Goal: Information Seeking & Learning: Learn about a topic

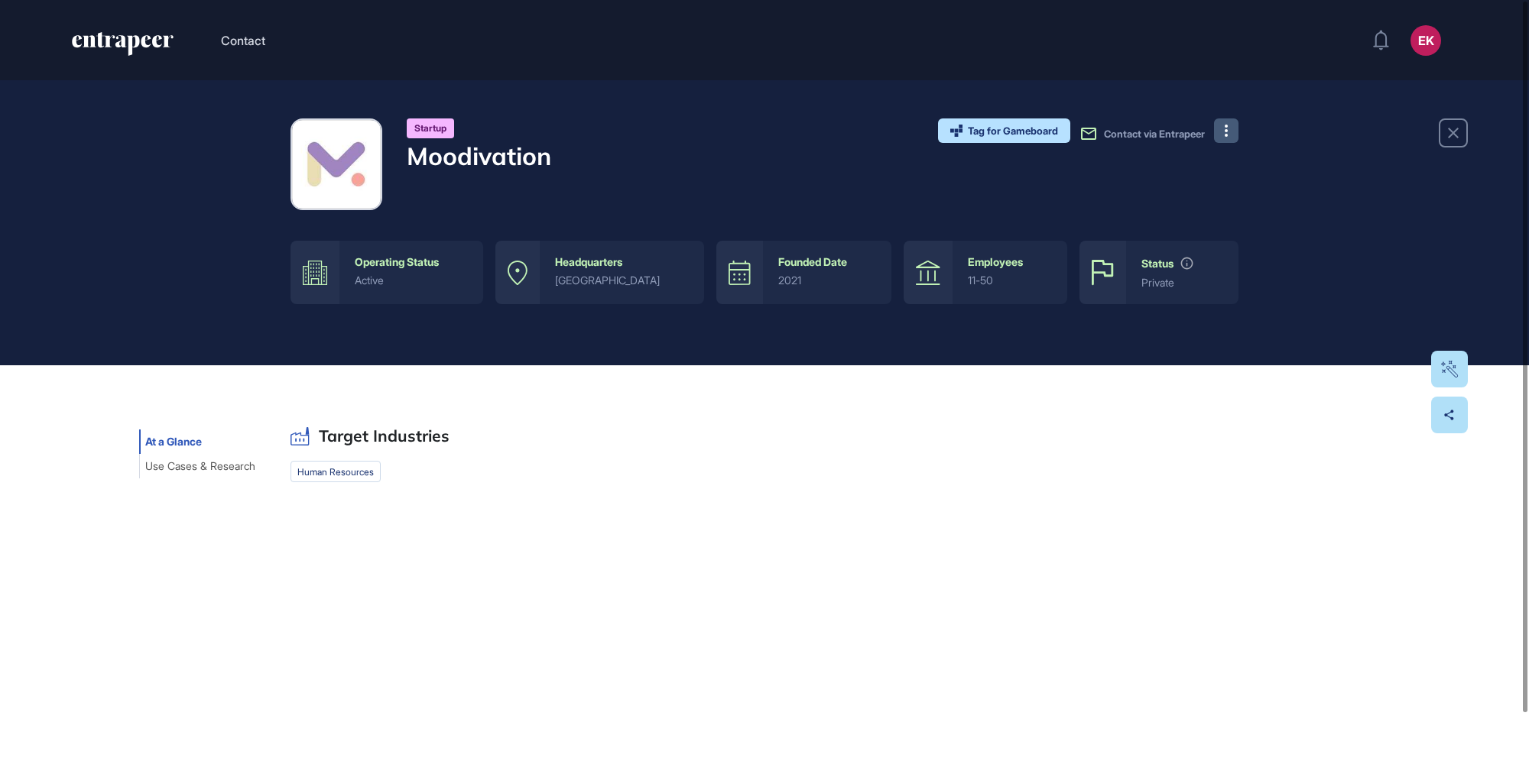
click at [1229, 132] on button at bounding box center [1226, 130] width 24 height 24
click at [1260, 123] on div "Startup Moodivation Tag for Gameboard Build Partner Invest Acquire Contact via …" at bounding box center [764, 222] width 1529 height 285
click at [1225, 125] on icon at bounding box center [1225, 131] width 3 height 12
click at [663, 426] on div "Target Industries human resources Technologies Tags What They Do Global Presenc…" at bounding box center [764, 423] width 948 height 117
click at [1224, 130] on icon at bounding box center [1225, 131] width 3 height 12
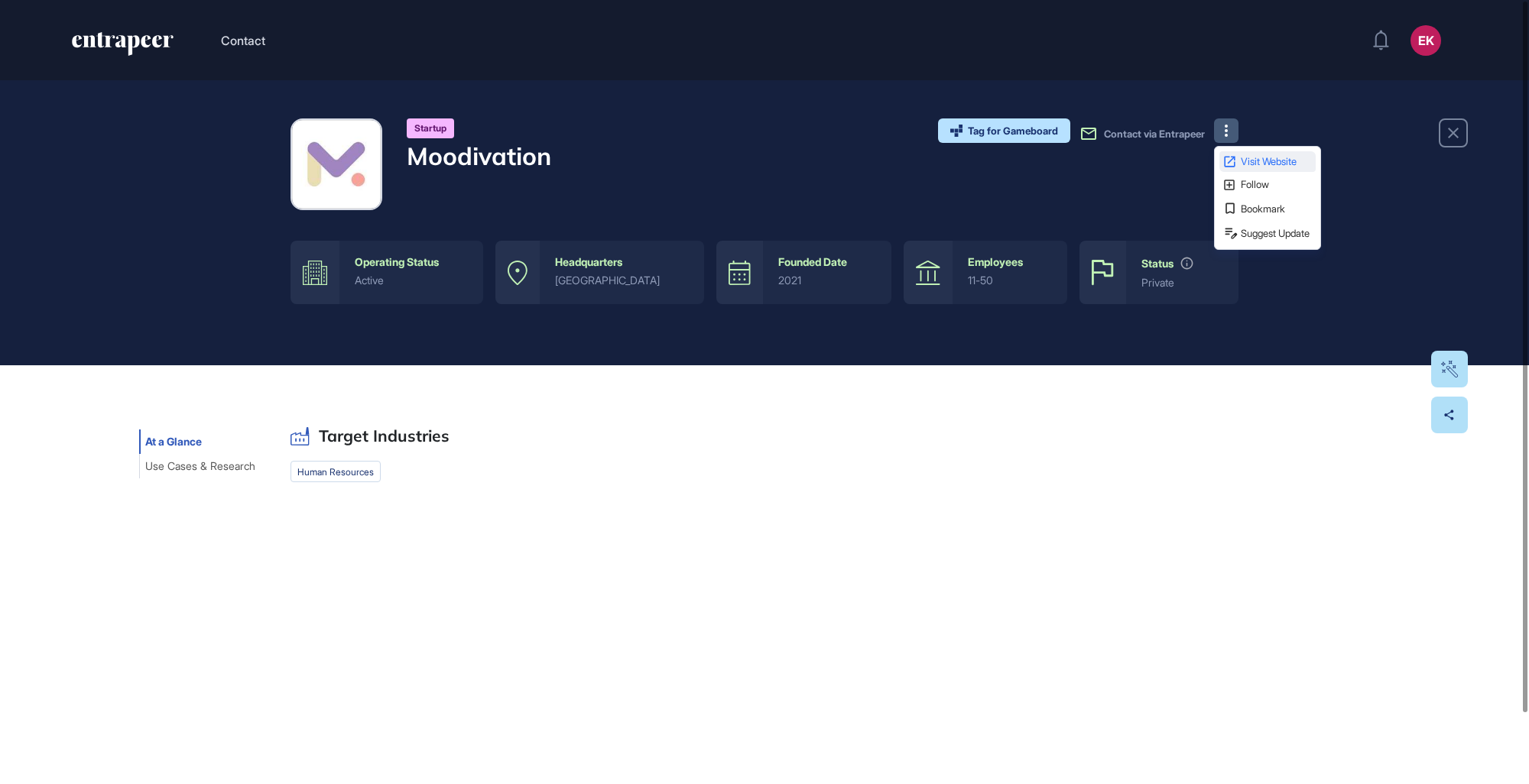
click at [1247, 164] on span "Visit Website" at bounding box center [1276, 162] width 72 height 10
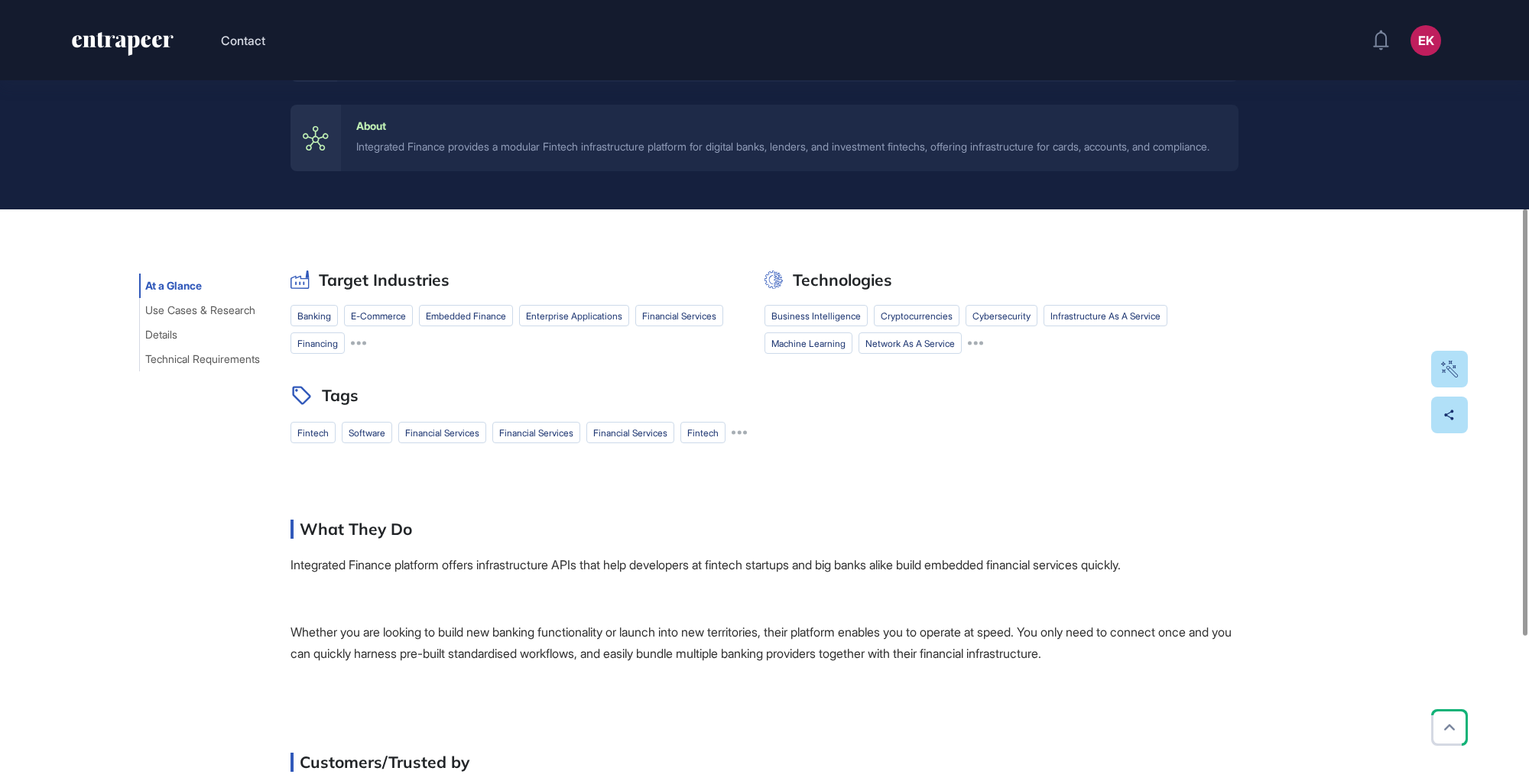
scroll to position [382, 0]
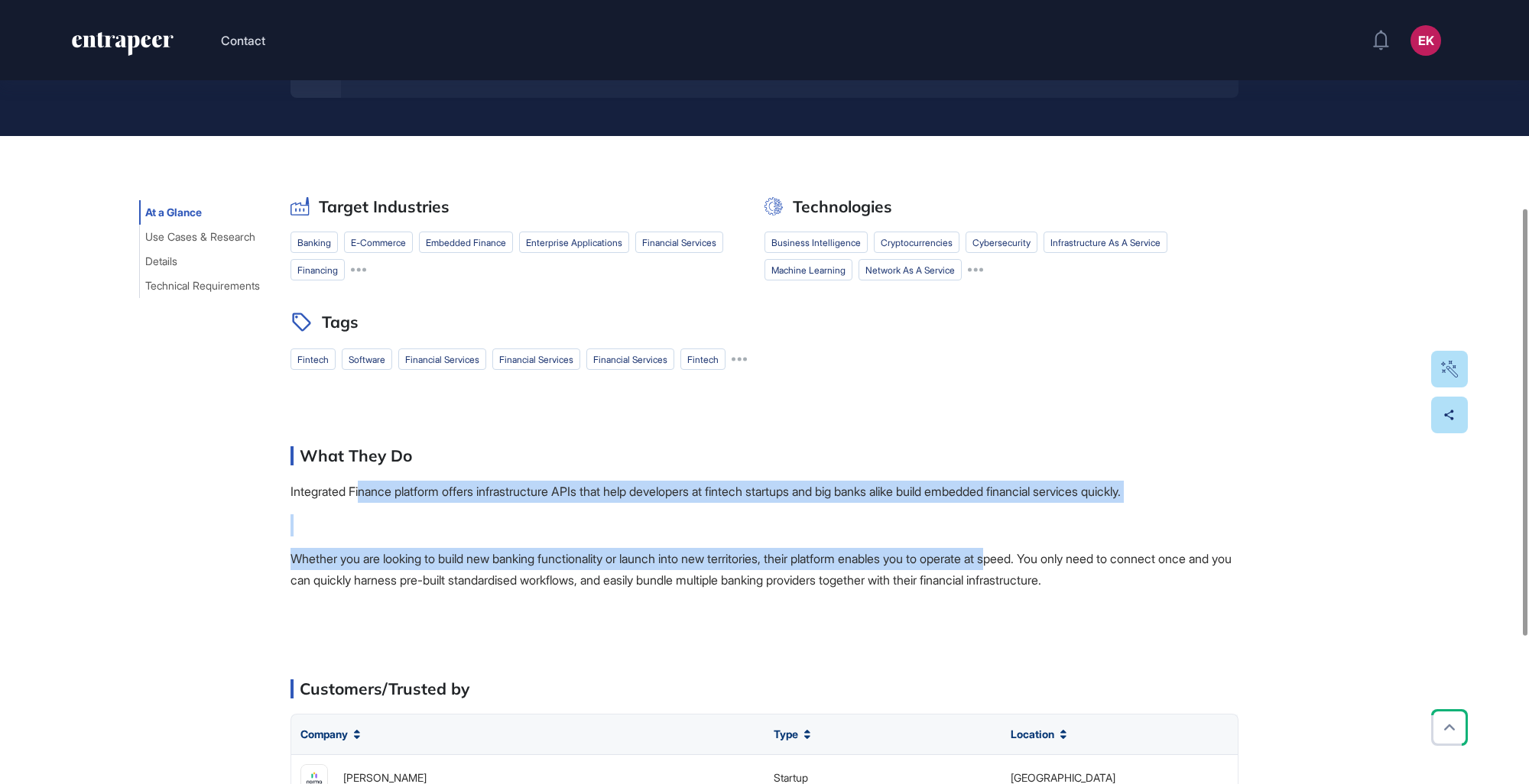
drag, startPoint x: 439, startPoint y: 507, endPoint x: 1036, endPoint y: 566, distance: 599.7
click at [1036, 566] on span "Integrated Finance platform offers infrastructure APIs that help developers at …" at bounding box center [764, 536] width 948 height 111
drag, startPoint x: 1036, startPoint y: 566, endPoint x: 812, endPoint y: 567, distance: 224.7
click at [812, 567] on p "Whether you are looking to build new banking functionality or launch into new t…" at bounding box center [764, 570] width 948 height 44
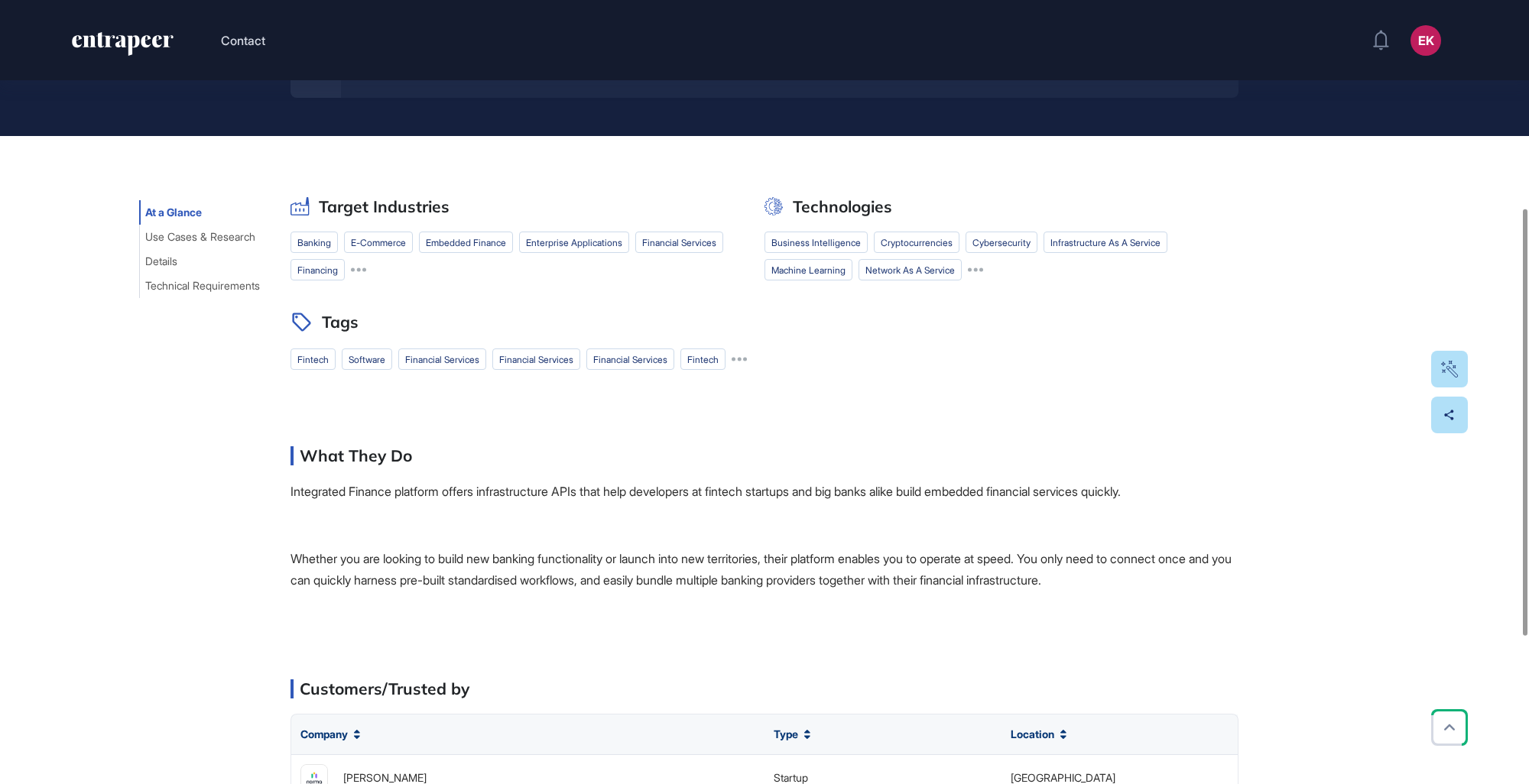
click at [301, 491] on div "What They Do Integrated Finance platform offers infrastructure APIs that help d…" at bounding box center [764, 524] width 948 height 157
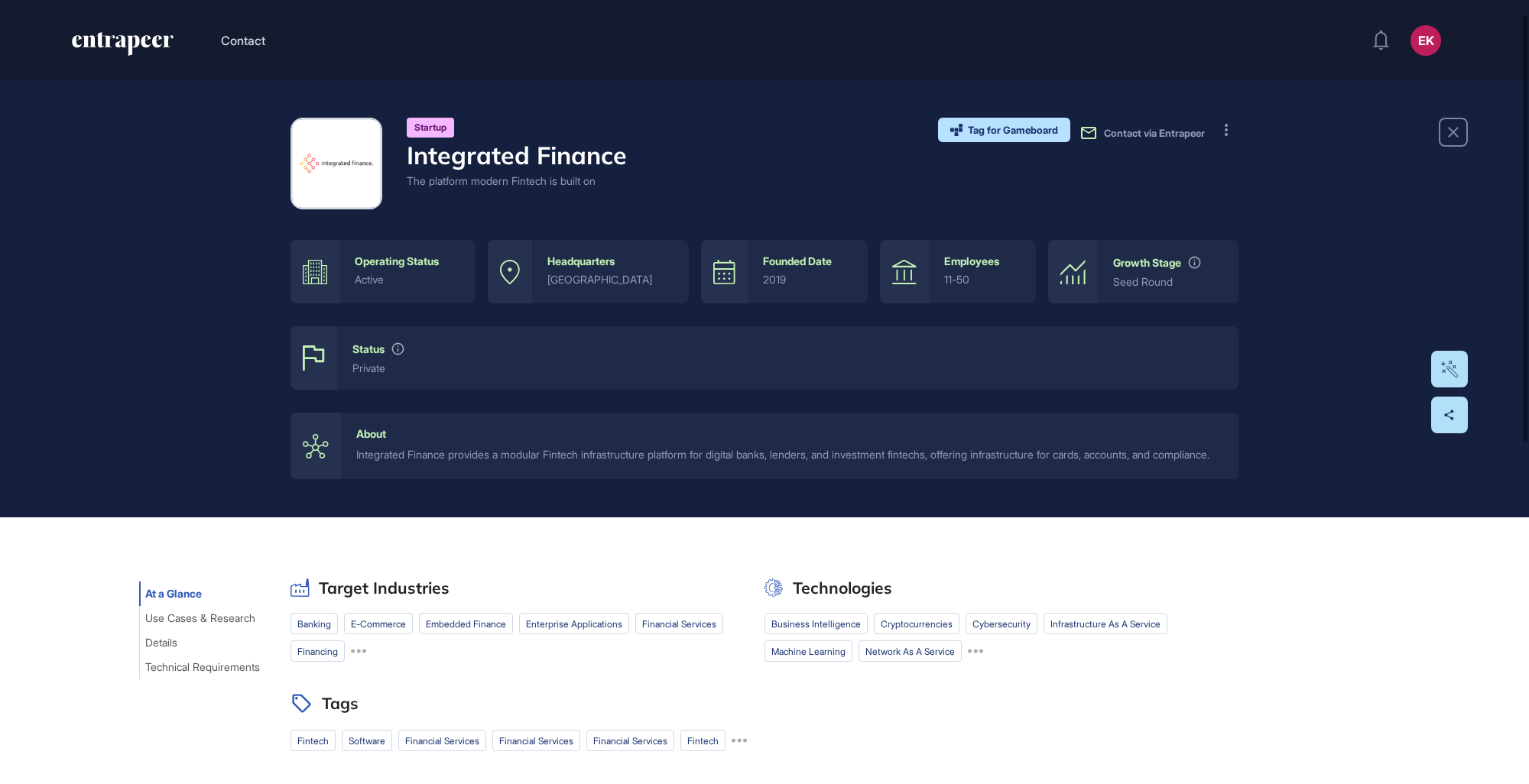
scroll to position [0, 0]
click at [1217, 138] on button at bounding box center [1226, 130] width 24 height 24
drag, startPoint x: 1229, startPoint y: 173, endPoint x: 1229, endPoint y: 163, distance: 10.7
click at [1229, 163] on div "Visit Website Follow Bookmark Suggest Update" at bounding box center [1267, 198] width 107 height 104
click at [1227, 137] on button at bounding box center [1226, 130] width 24 height 24
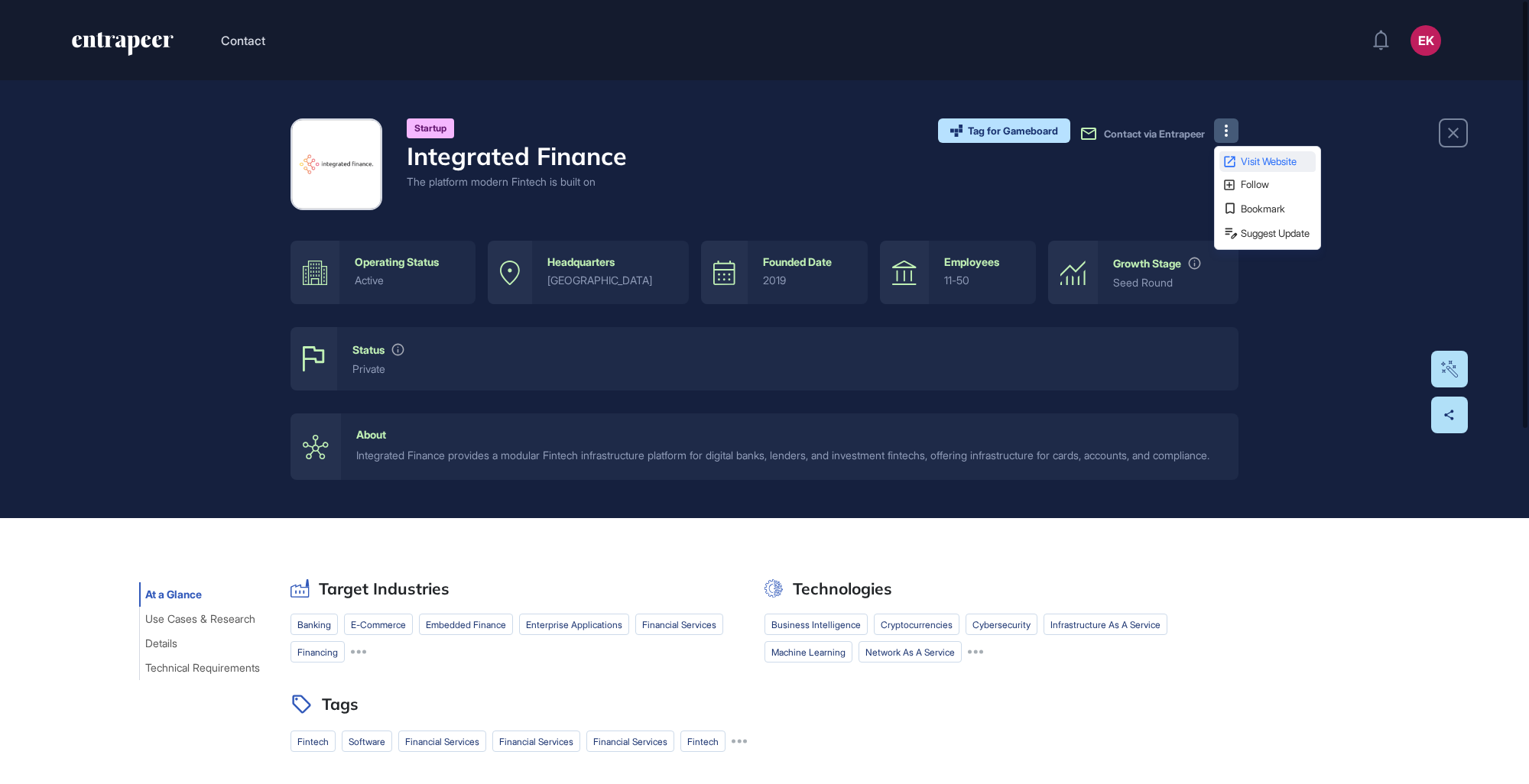
click at [1234, 163] on icon at bounding box center [1229, 161] width 15 height 15
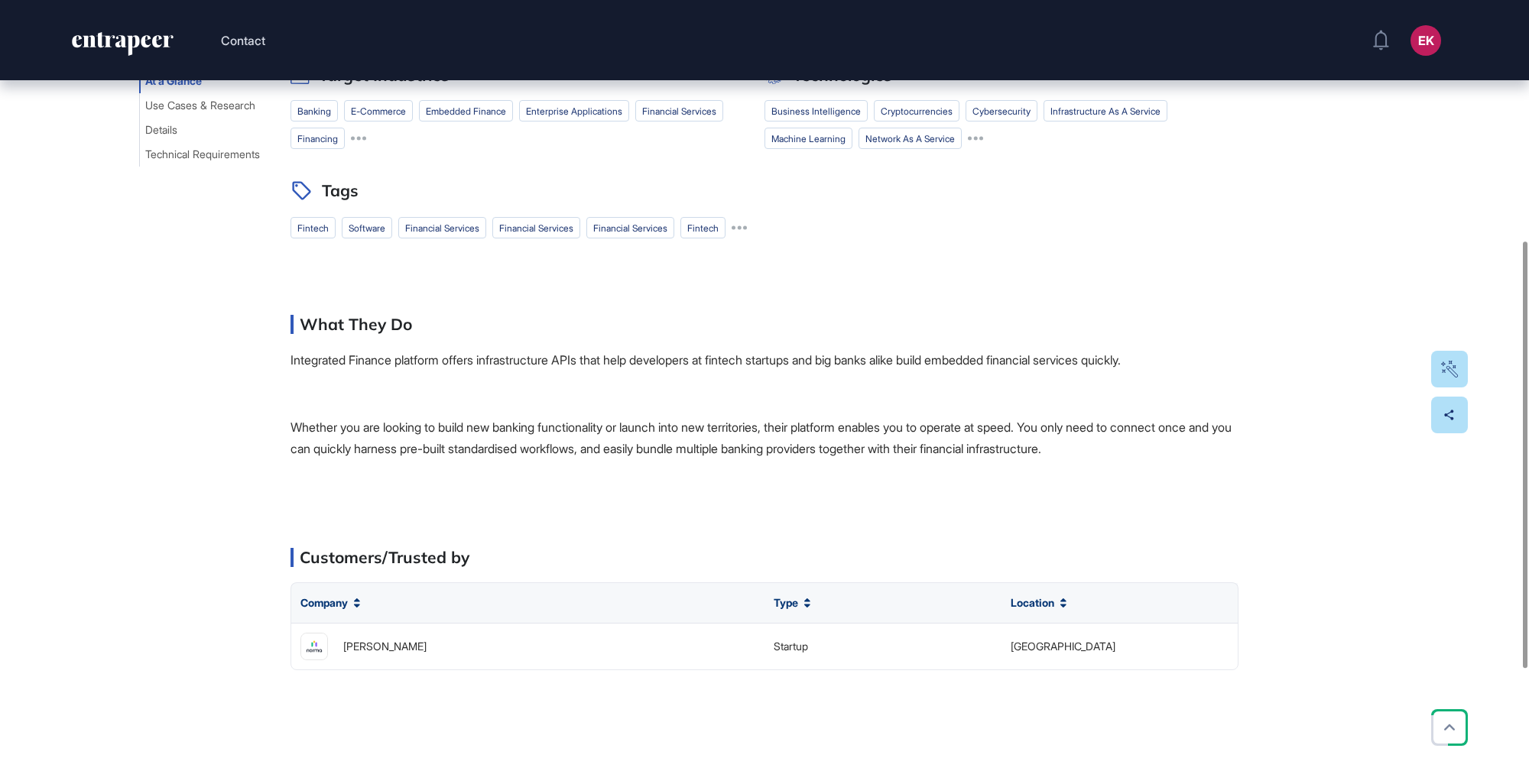
scroll to position [530, 0]
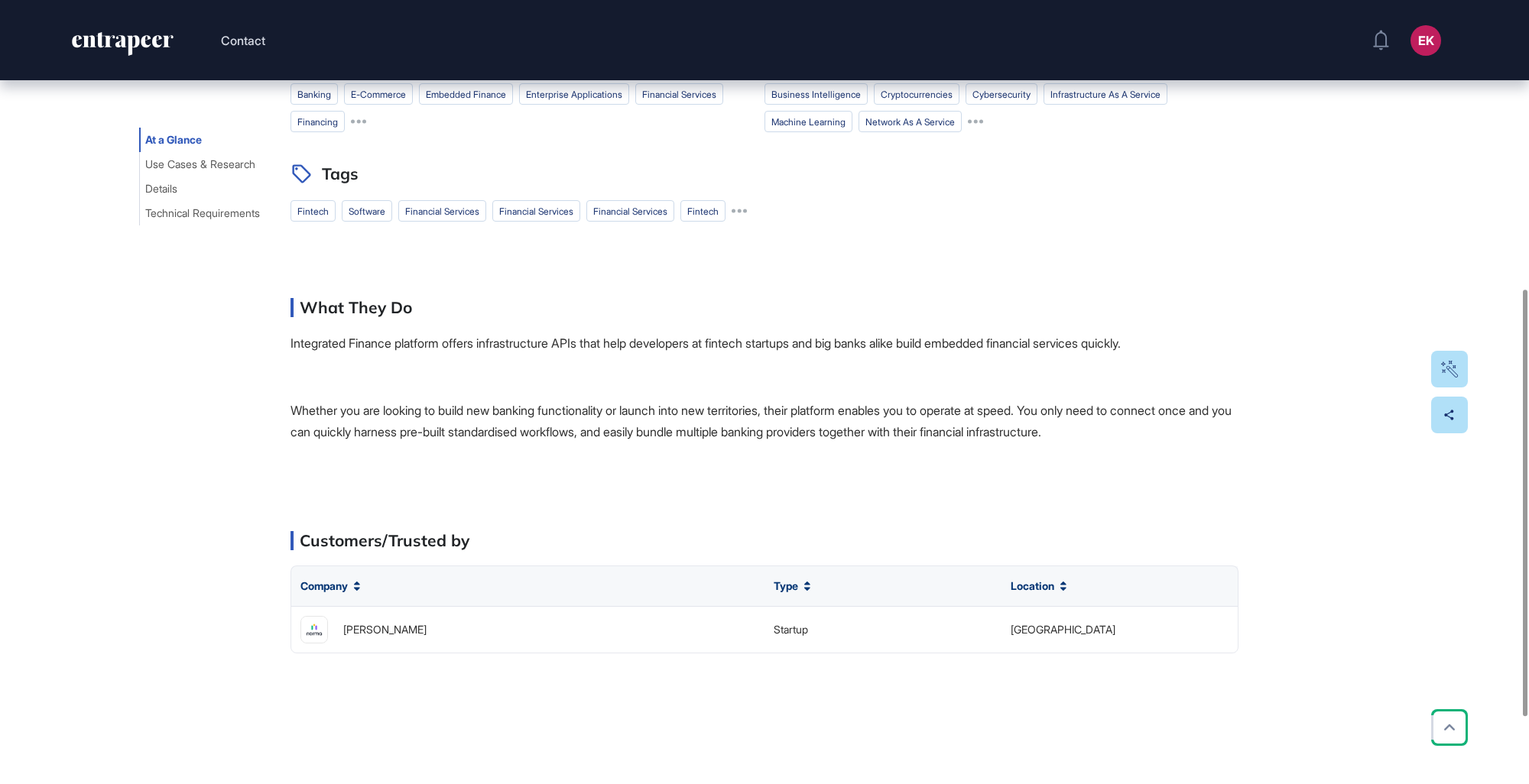
click at [595, 355] on p "Integrated Finance platform offers infrastructure APIs that help developers at …" at bounding box center [764, 343] width 948 height 22
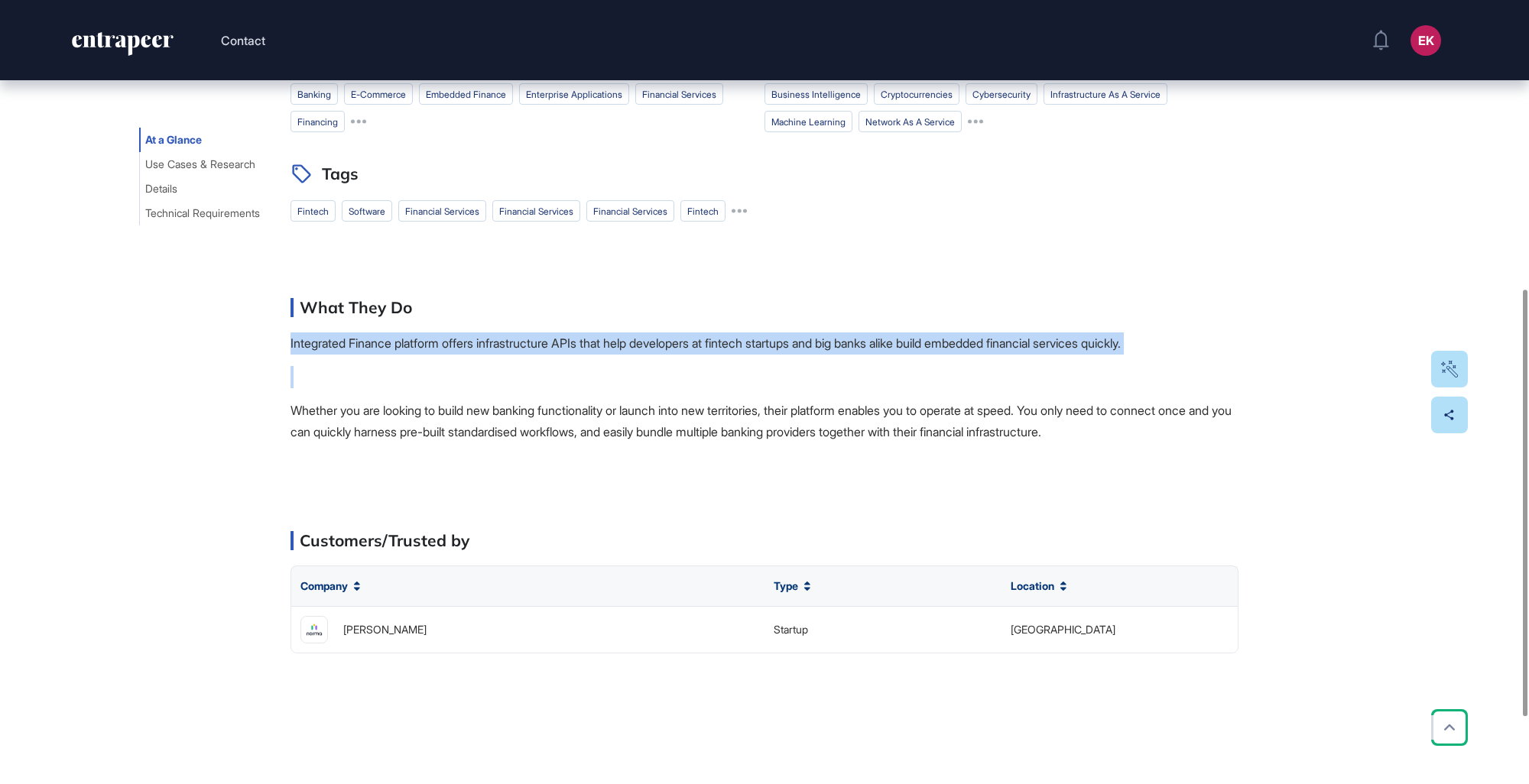
click at [595, 355] on p "Integrated Finance platform offers infrastructure APIs that help developers at …" at bounding box center [764, 343] width 948 height 22
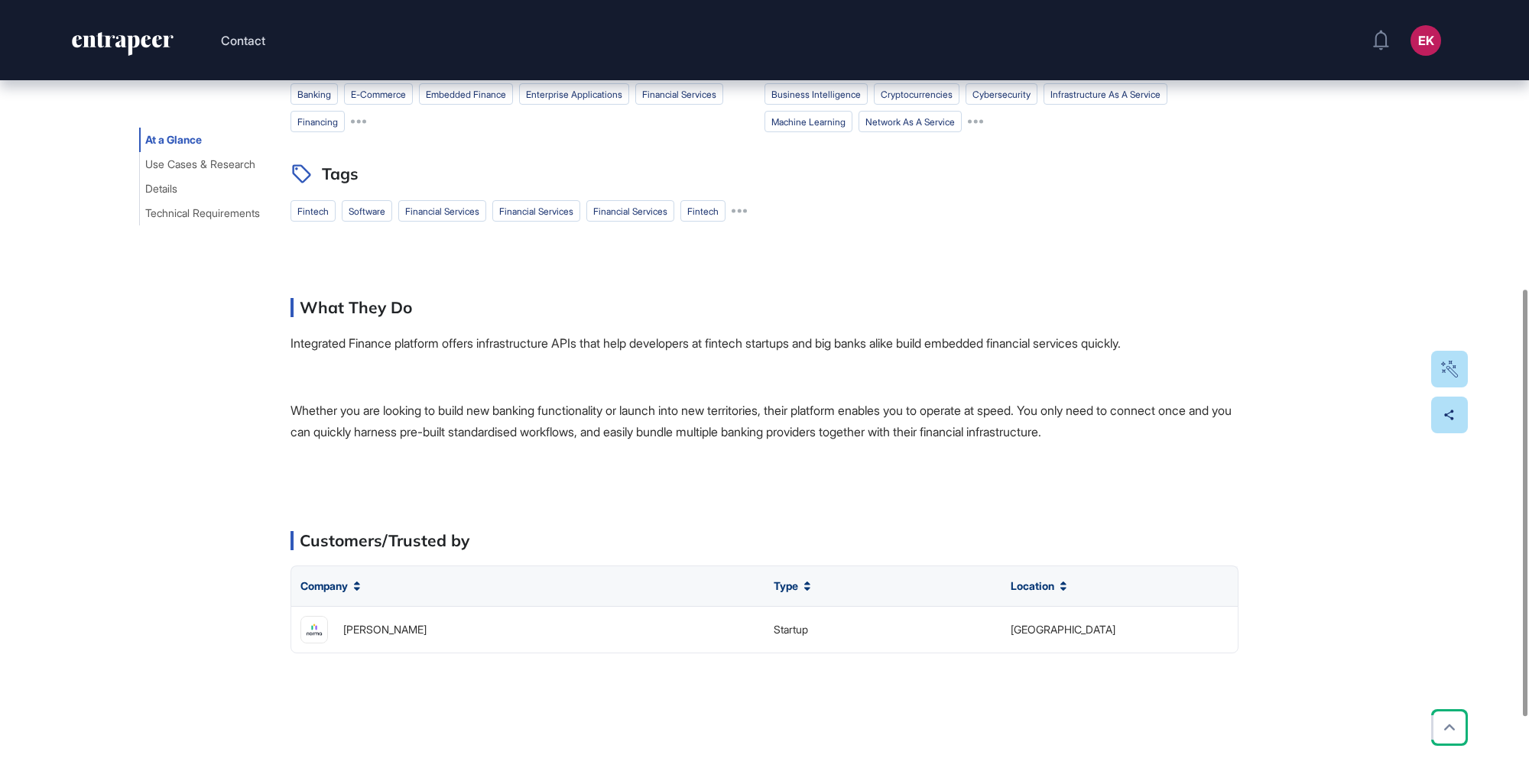
drag, startPoint x: 595, startPoint y: 357, endPoint x: 552, endPoint y: 307, distance: 66.1
click at [552, 307] on div "Target Industries banking e-commerce Embedded Finance enterprise applications f…" at bounding box center [764, 351] width 948 height 605
click at [677, 351] on p "Integrated Finance platform offers infrastructure APIs that help developers at …" at bounding box center [764, 343] width 948 height 22
drag, startPoint x: 677, startPoint y: 351, endPoint x: 767, endPoint y: 357, distance: 89.6
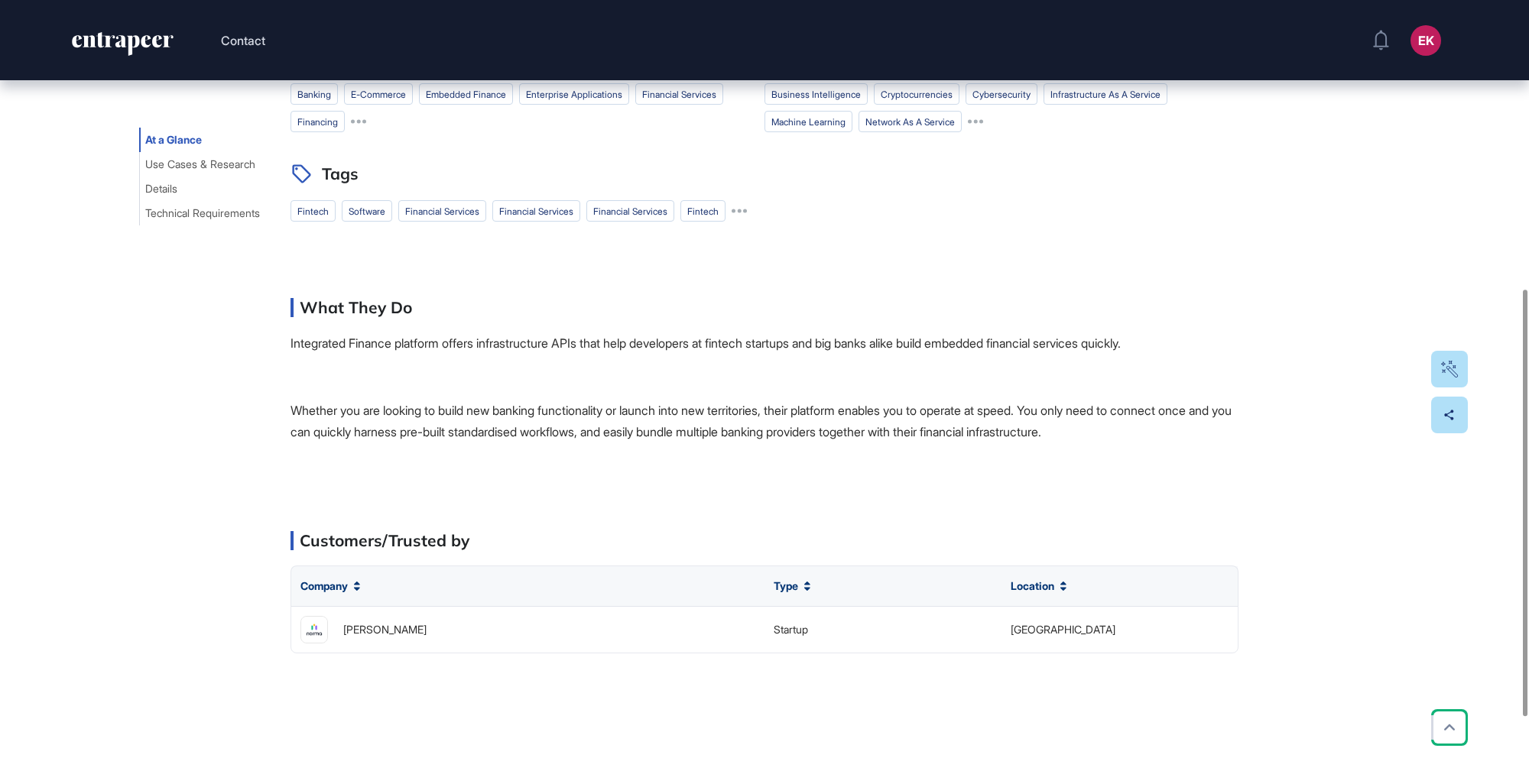
click at [767, 355] on p "Integrated Finance platform offers infrastructure APIs that help developers at …" at bounding box center [764, 343] width 948 height 22
drag, startPoint x: 767, startPoint y: 357, endPoint x: 723, endPoint y: 426, distance: 81.4
click at [723, 426] on p "Whether you are looking to build new banking functionality or launch into new t…" at bounding box center [764, 422] width 948 height 44
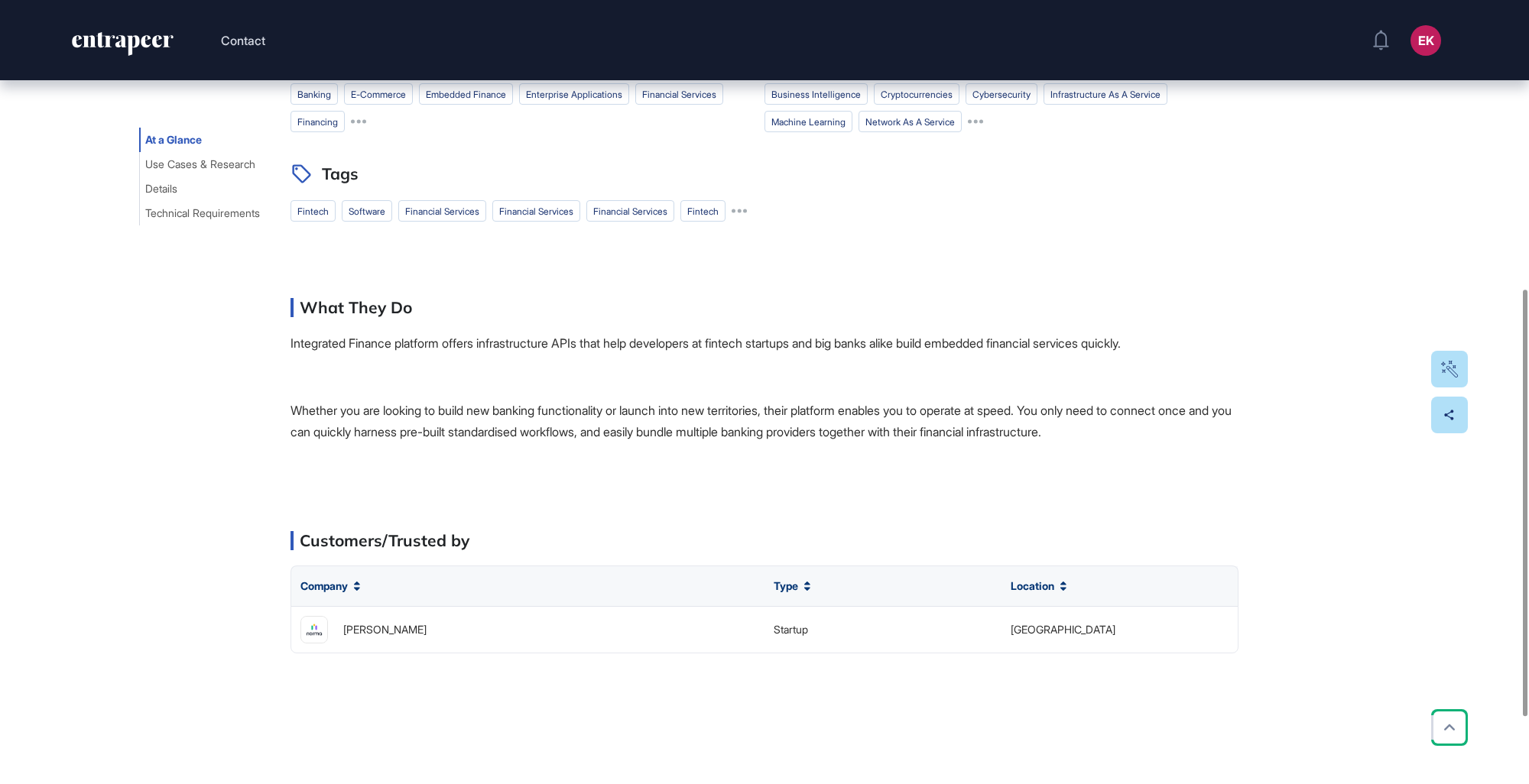
click at [1067, 317] on div "What They Do" at bounding box center [764, 307] width 948 height 19
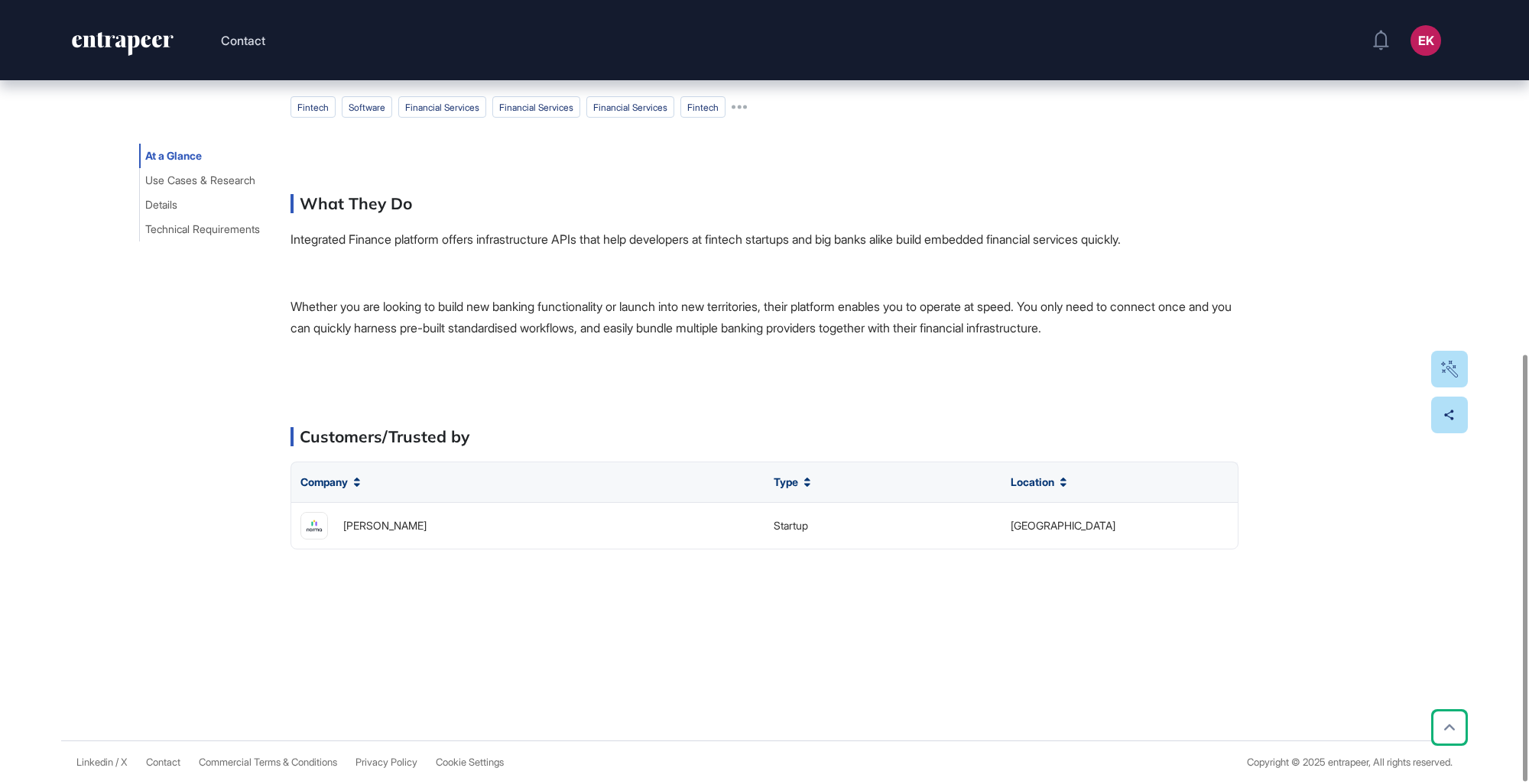
scroll to position [650, 0]
click at [783, 312] on p "Whether you are looking to build new banking functionality or launch into new t…" at bounding box center [764, 318] width 948 height 44
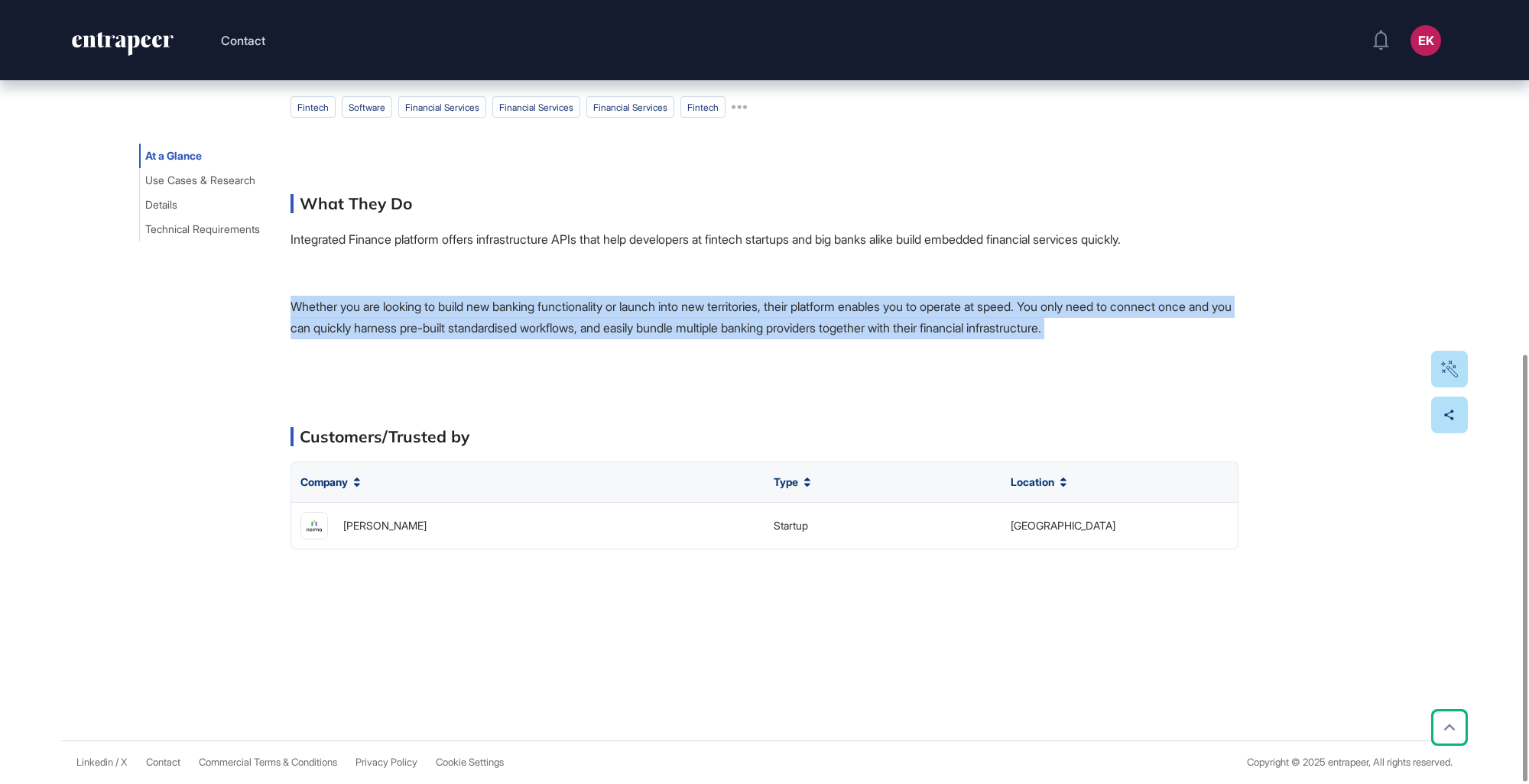
click at [783, 312] on p "Whether you are looking to build new banking functionality or launch into new t…" at bounding box center [764, 318] width 948 height 44
drag, startPoint x: 783, startPoint y: 312, endPoint x: 1179, endPoint y: 365, distance: 400.1
click at [1179, 365] on div "Target Industries banking e-commerce Embedded Finance enterprise applications f…" at bounding box center [764, 247] width 948 height 605
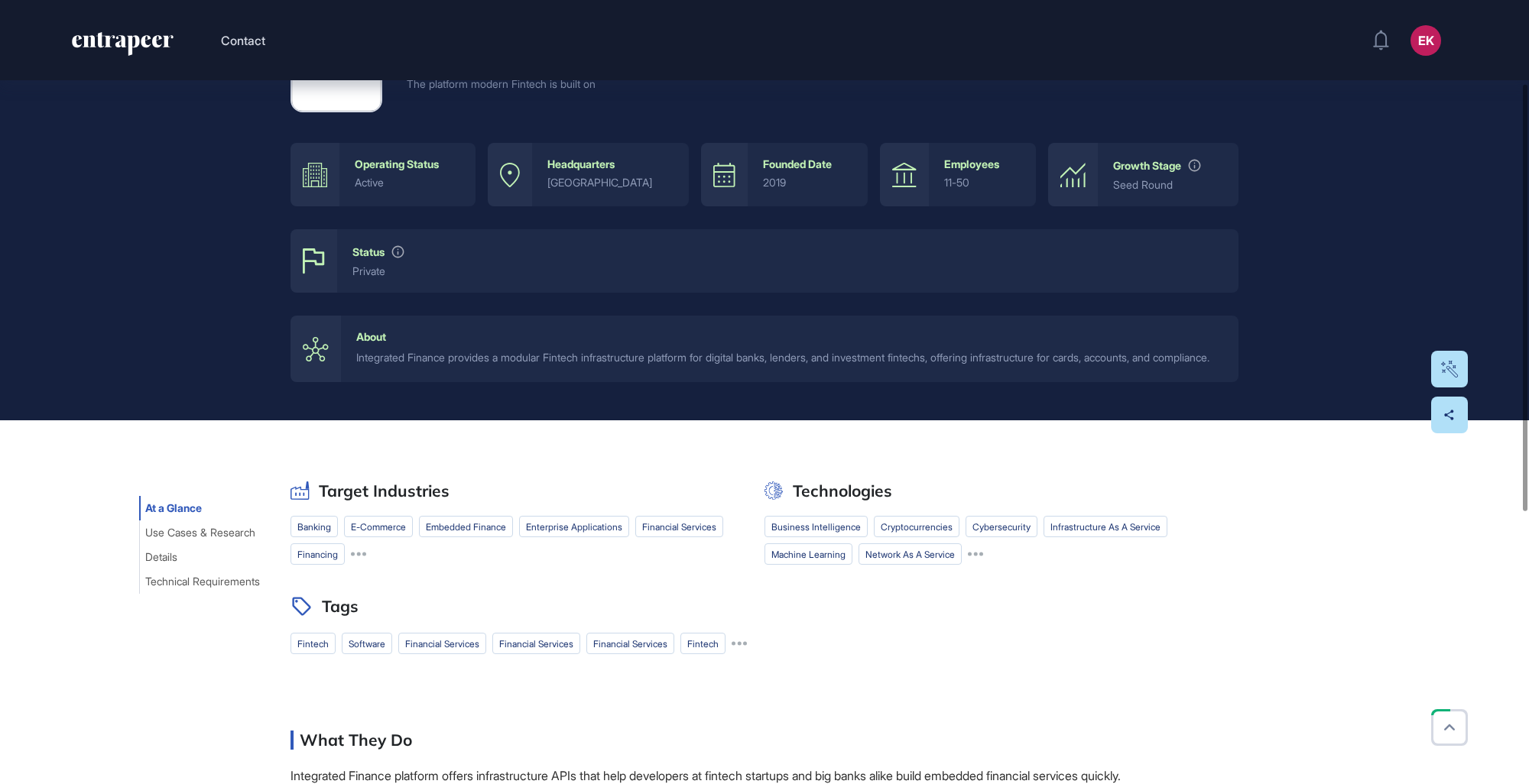
scroll to position [153, 0]
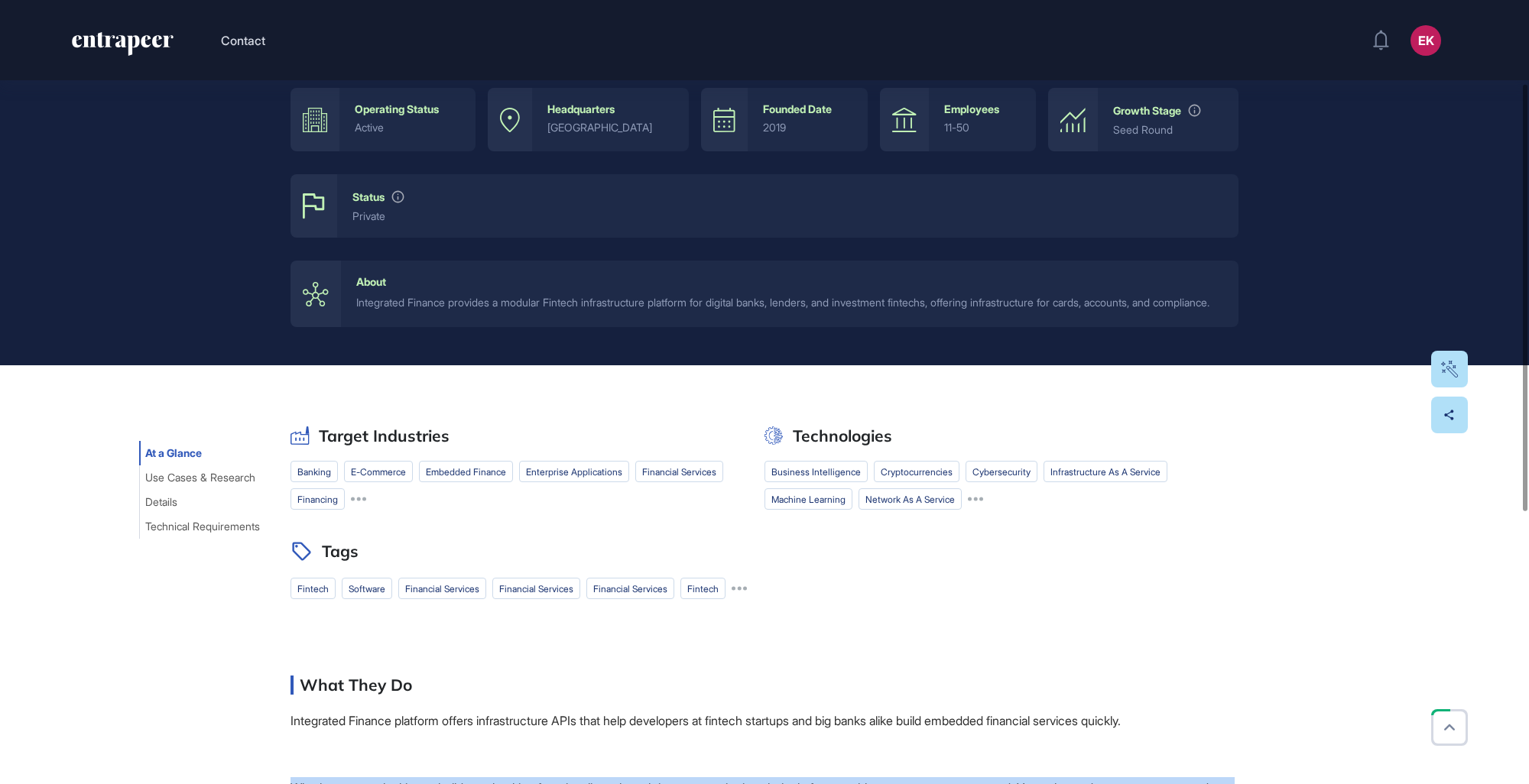
click at [151, 465] on button "At a Glance" at bounding box center [173, 453] width 69 height 24
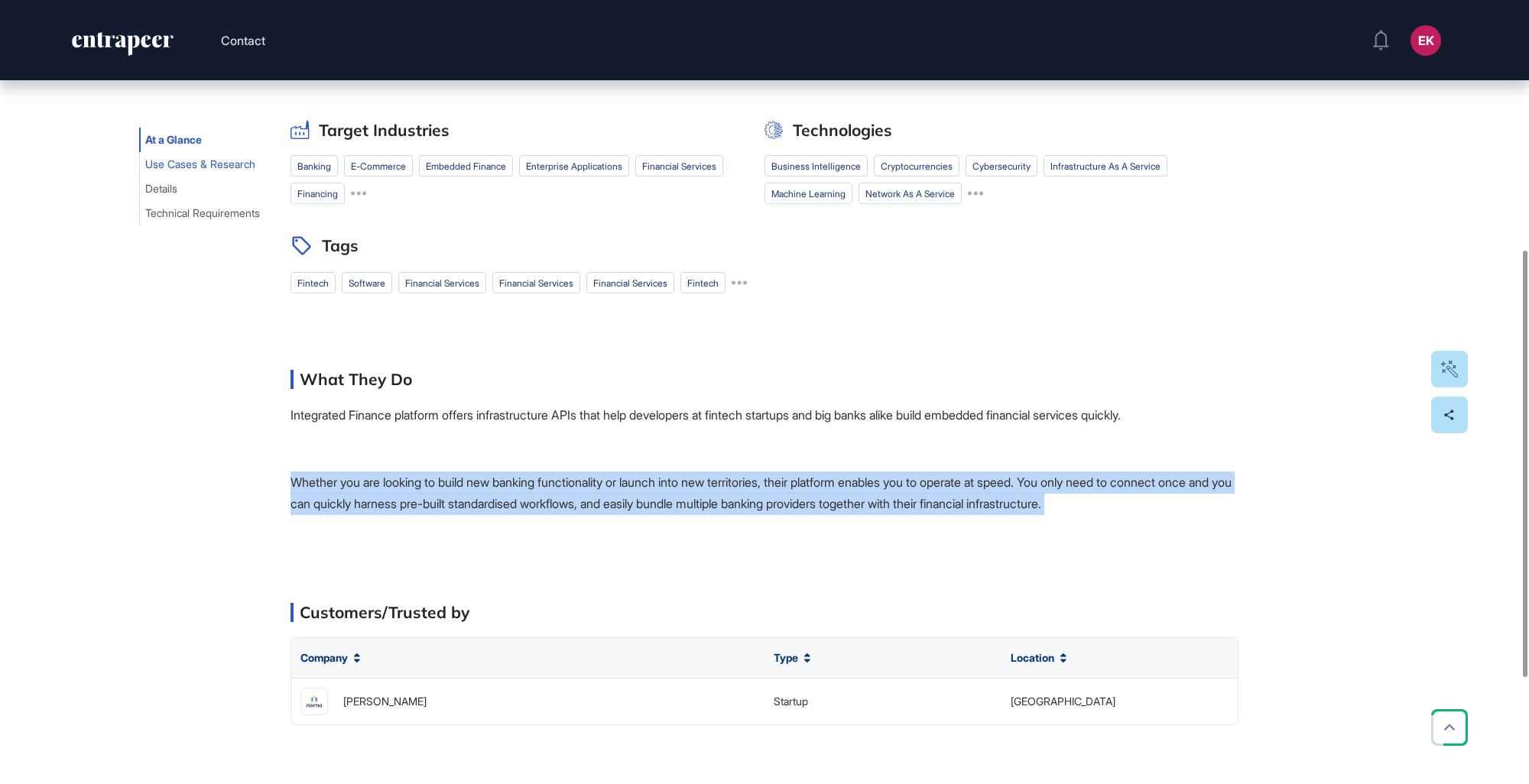
click at [177, 170] on span "Use Cases & Research" at bounding box center [200, 164] width 110 height 12
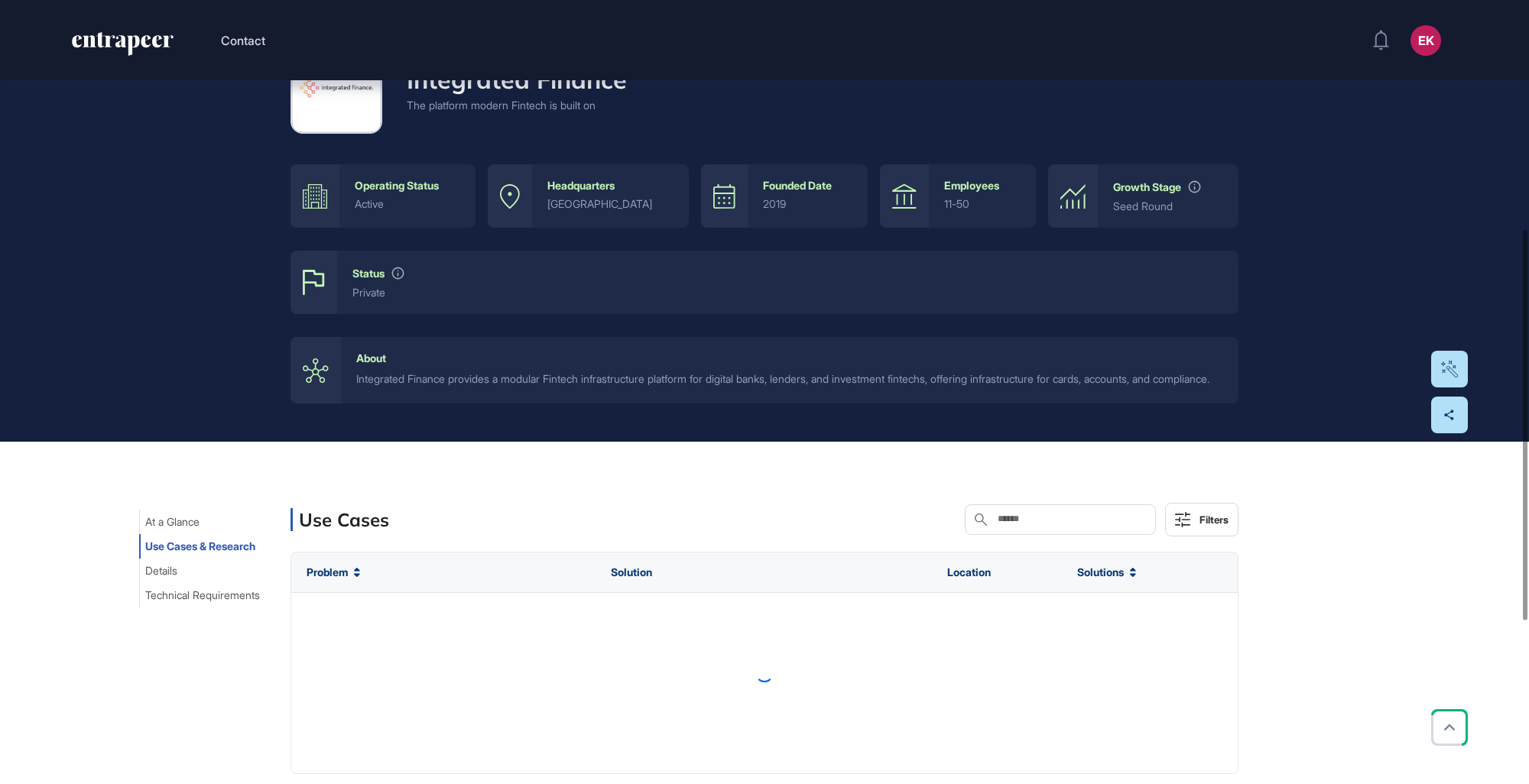
scroll to position [459, 0]
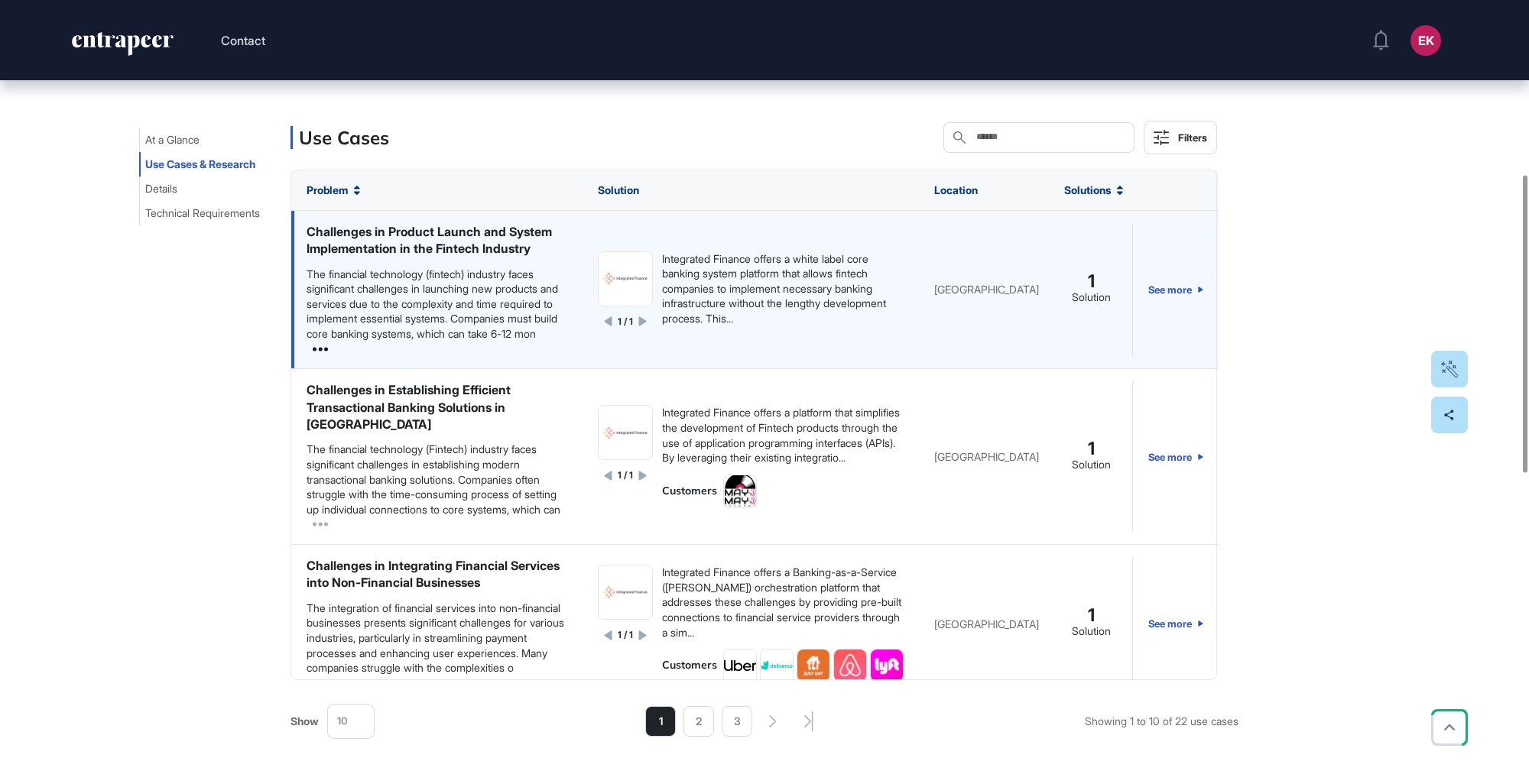
click at [324, 357] on icon at bounding box center [320, 349] width 15 height 15
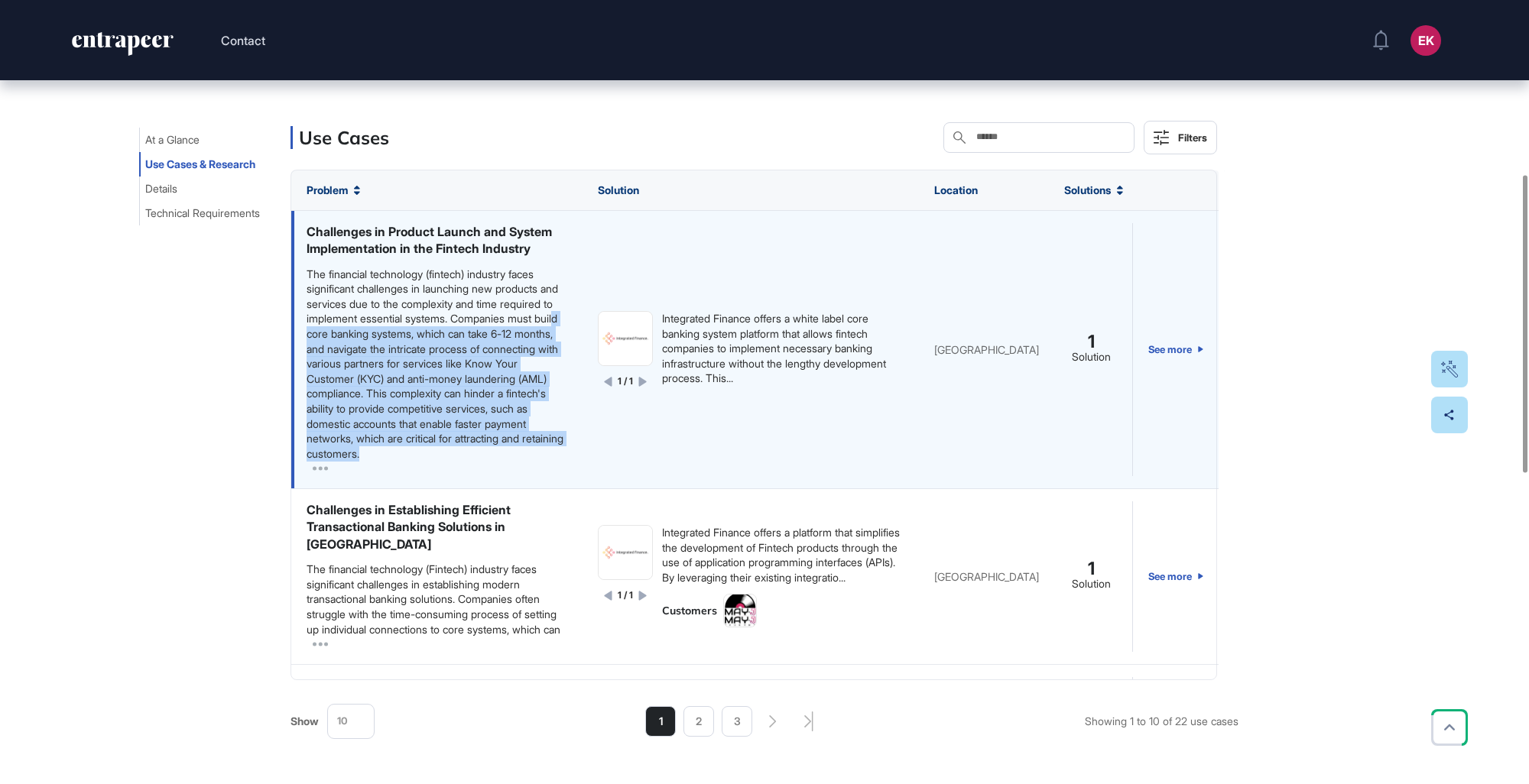
drag, startPoint x: 494, startPoint y: 480, endPoint x: 415, endPoint y: 352, distance: 150.0
click at [415, 352] on div "The financial technology (fintech) industry faces significant challenges in lau…" at bounding box center [436, 364] width 261 height 195
click at [412, 407] on div "The financial technology (fintech) industry faces significant challenges in lau…" at bounding box center [436, 364] width 261 height 195
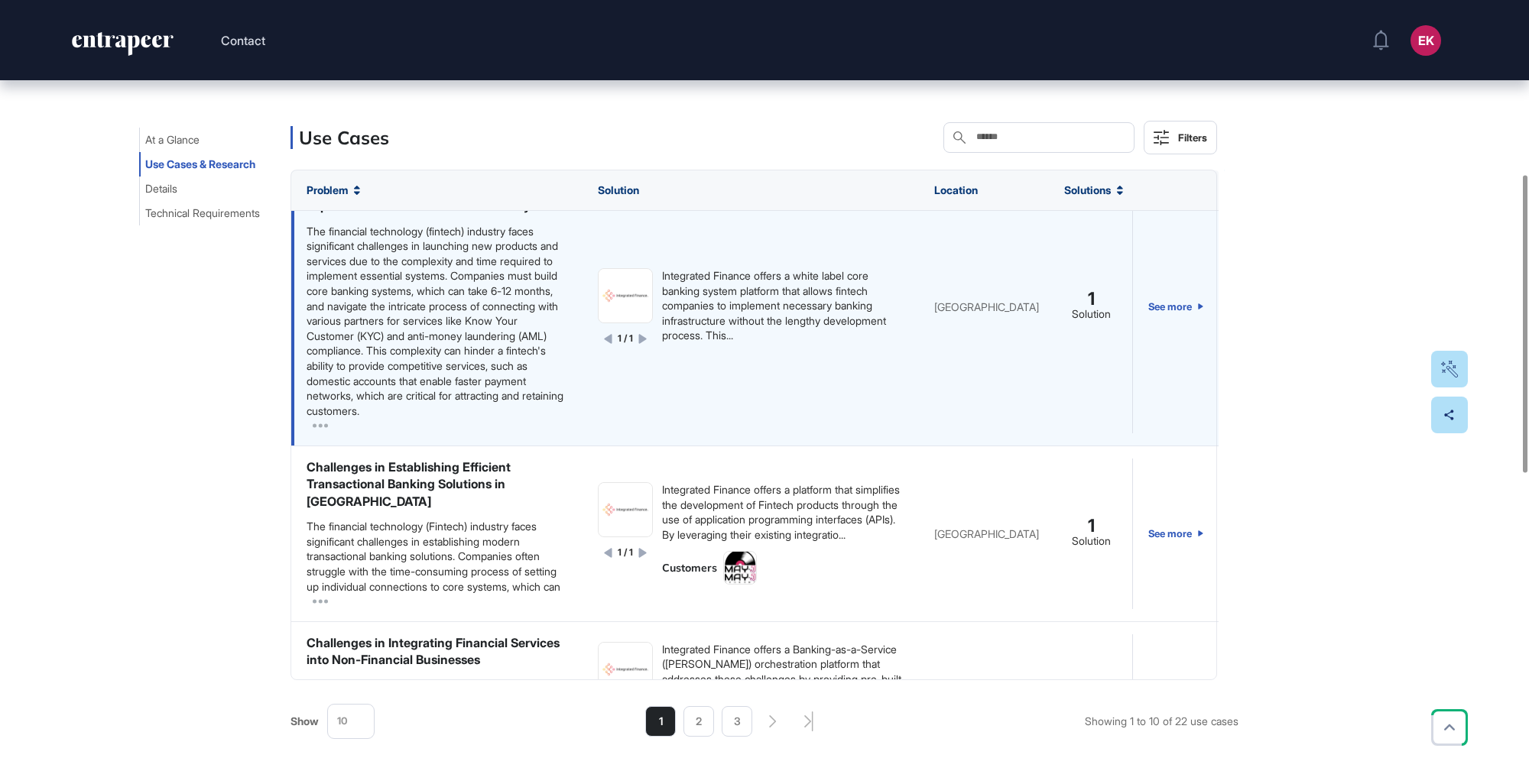
scroll to position [107, 0]
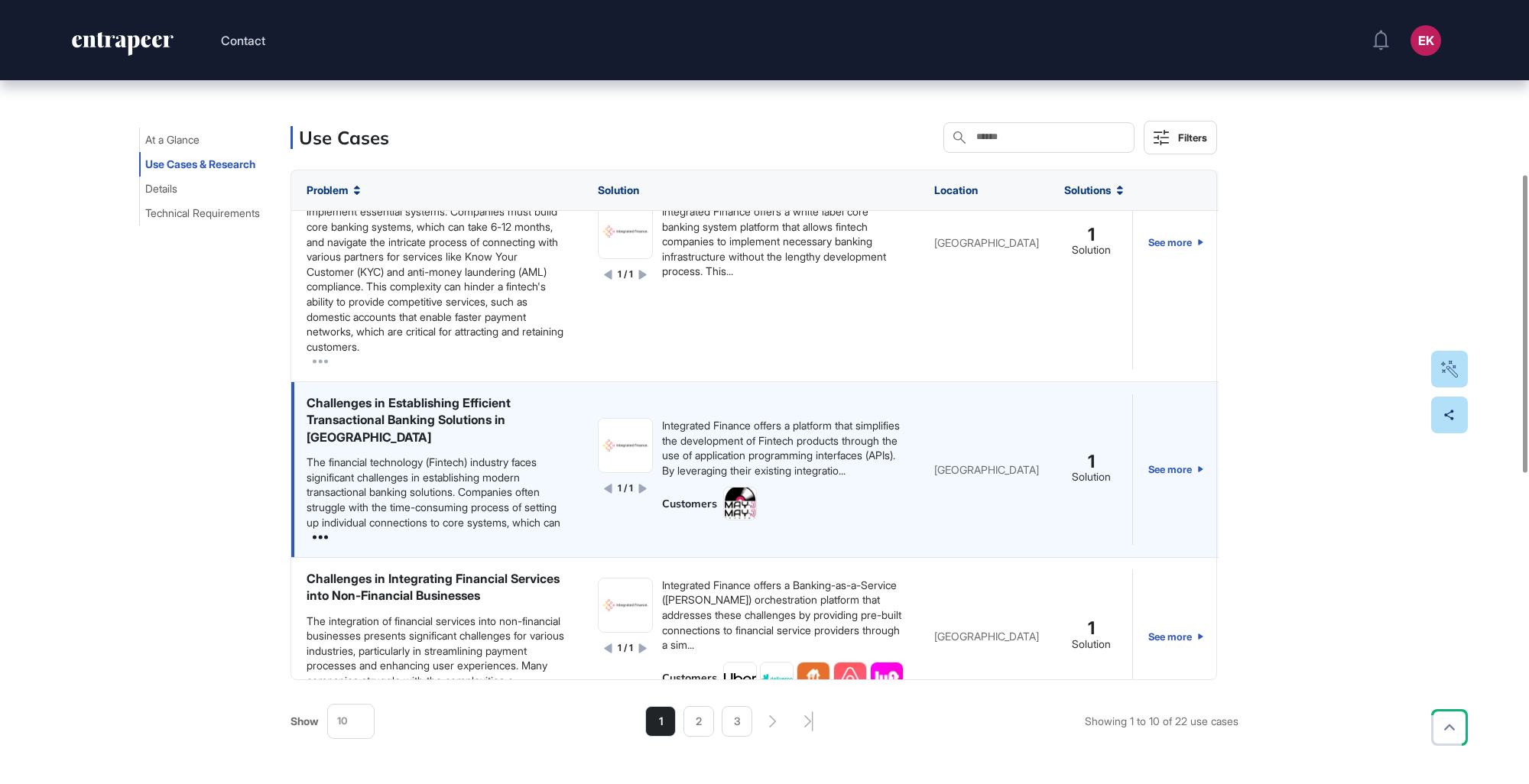
click at [319, 545] on icon at bounding box center [320, 537] width 15 height 15
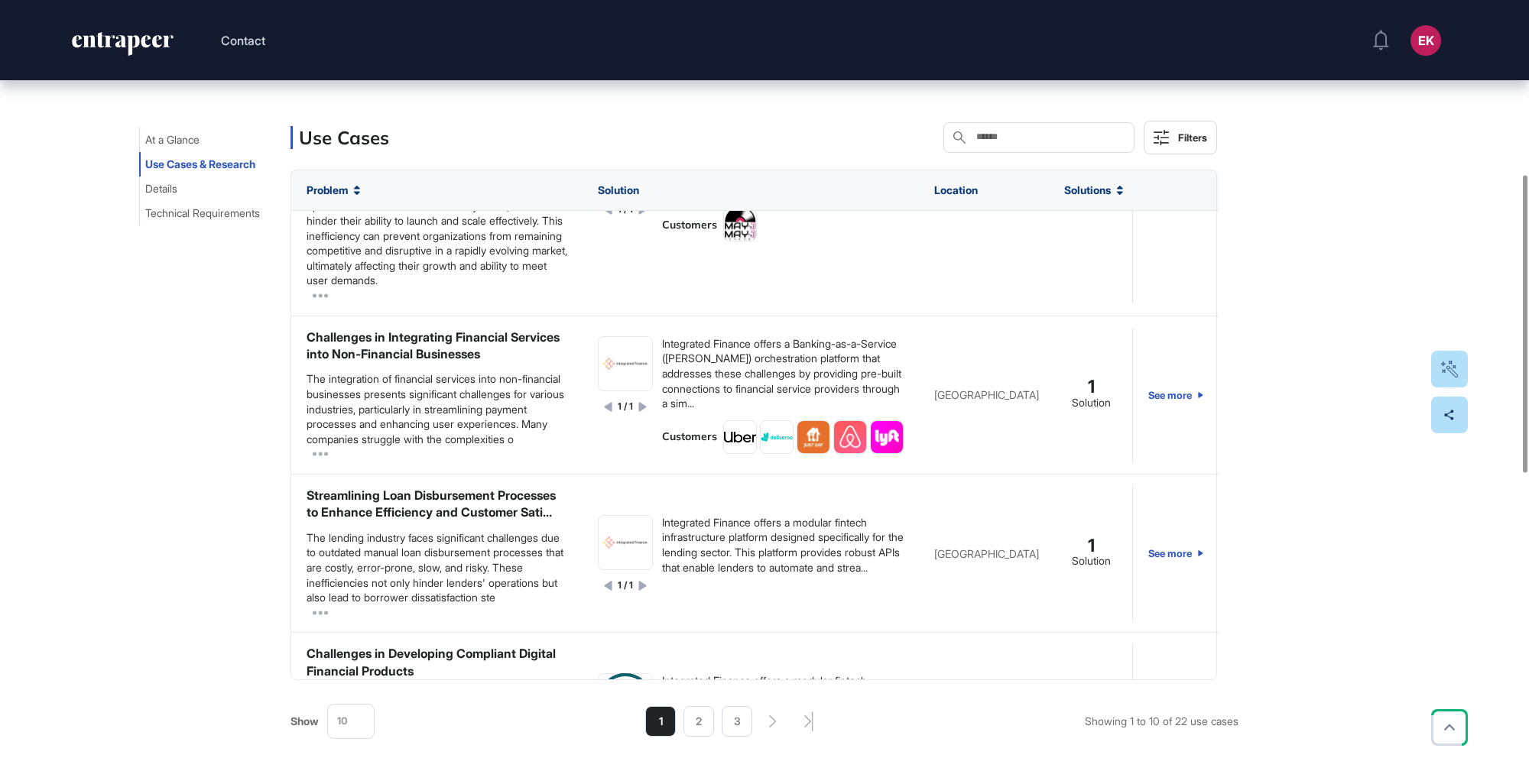
scroll to position [436, 0]
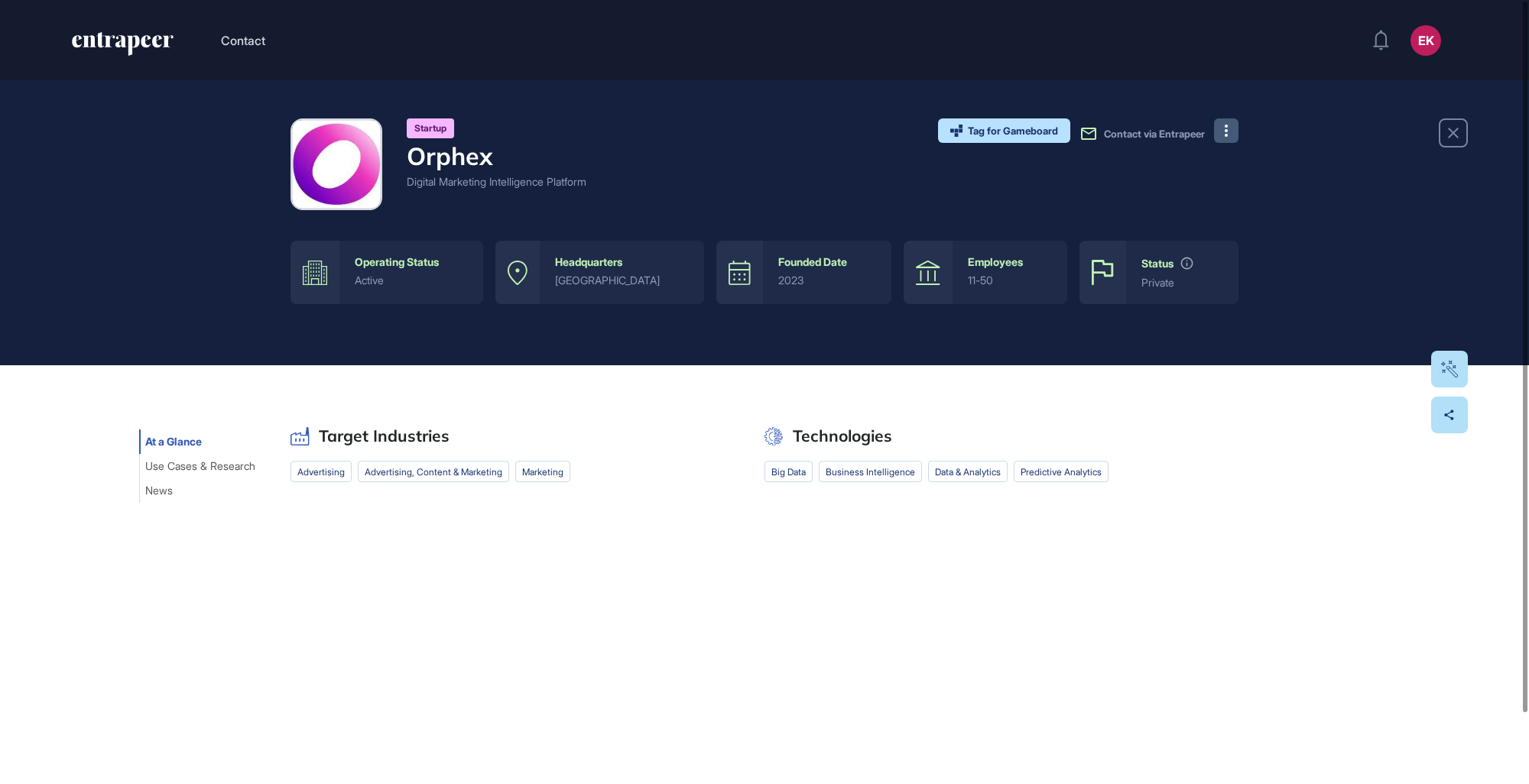
click at [1229, 140] on button at bounding box center [1226, 130] width 24 height 24
click at [1230, 165] on icon at bounding box center [1229, 161] width 15 height 15
